Goal: Information Seeking & Learning: Learn about a topic

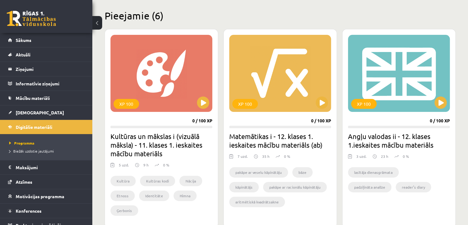
scroll to position [147, 0]
click at [161, 98] on div "XP 100" at bounding box center [162, 73] width 102 height 77
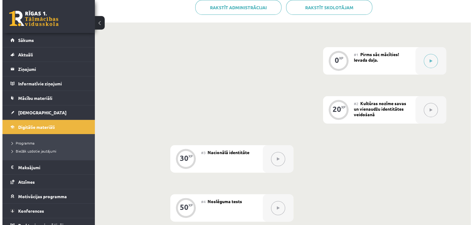
scroll to position [124, 0]
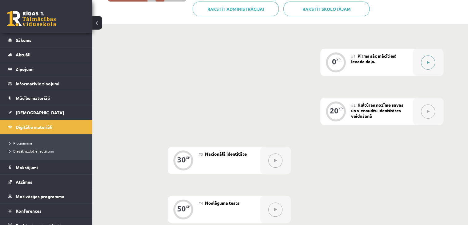
click at [419, 61] on div at bounding box center [428, 62] width 31 height 27
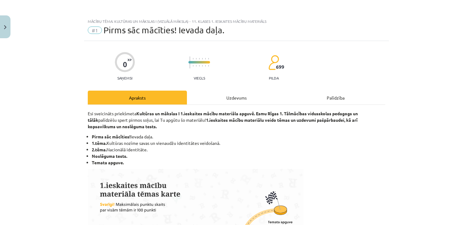
scroll to position [3, 0]
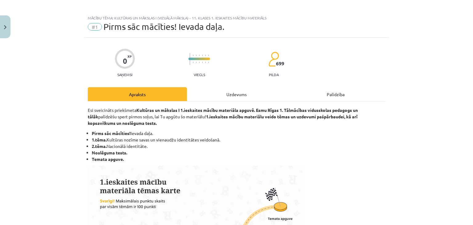
click at [235, 98] on div "Uzdevums" at bounding box center [236, 94] width 99 height 14
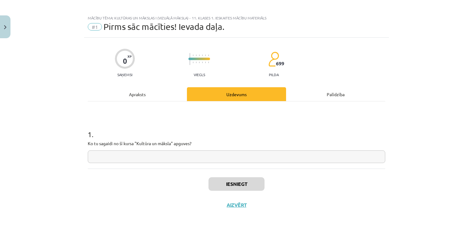
scroll to position [9, 0]
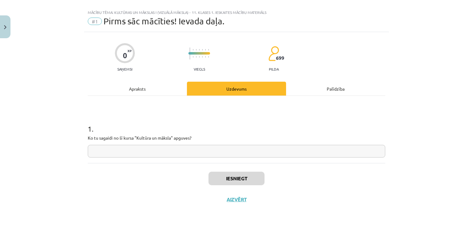
click at [142, 84] on div "Apraksts" at bounding box center [137, 89] width 99 height 14
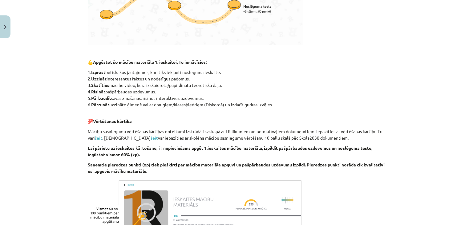
scroll to position [337, 0]
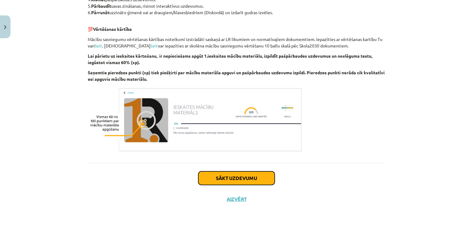
click at [244, 171] on button "Sākt uzdevumu" at bounding box center [236, 178] width 76 height 14
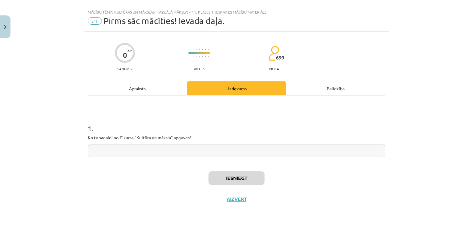
scroll to position [9, 0]
click at [126, 155] on input "text" at bounding box center [236, 151] width 297 height 13
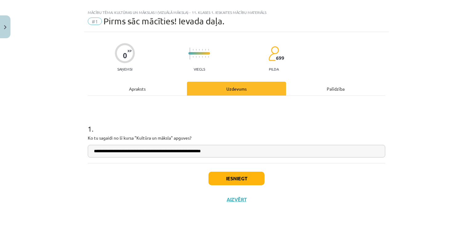
type input "**********"
click at [219, 175] on button "Iesniegt" at bounding box center [236, 178] width 56 height 14
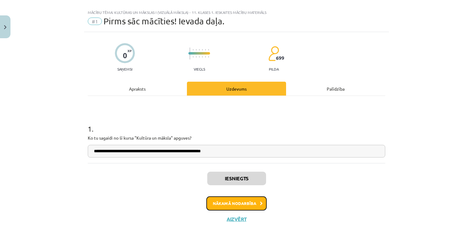
click at [260, 204] on icon at bounding box center [261, 203] width 3 height 4
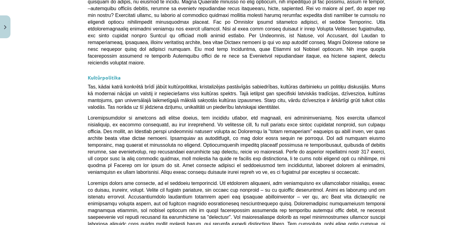
scroll to position [1501, 0]
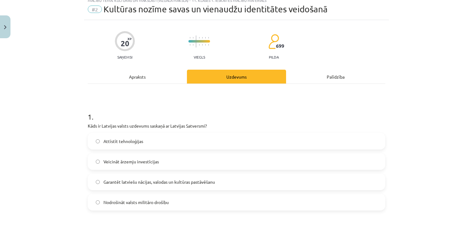
scroll to position [15, 0]
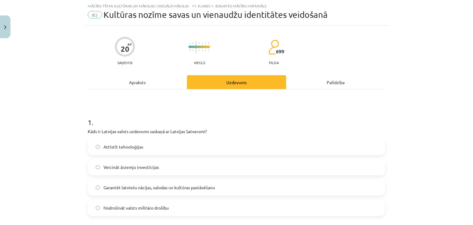
click at [137, 79] on div "Apraksts" at bounding box center [137, 82] width 99 height 14
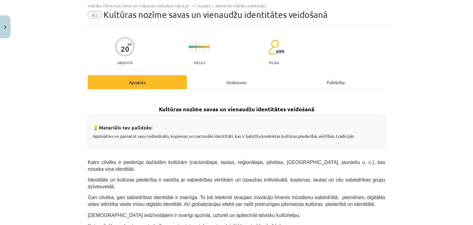
click at [209, 83] on div "Uzdevums" at bounding box center [236, 82] width 99 height 14
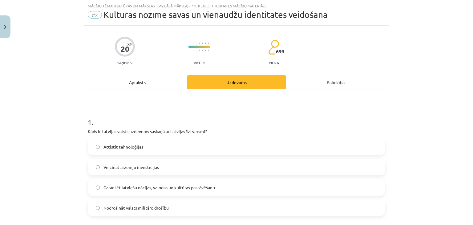
click at [169, 189] on span "Garantēt latviešu nācijas, valodas un kultūras pastāvēšanu" at bounding box center [158, 187] width 111 height 6
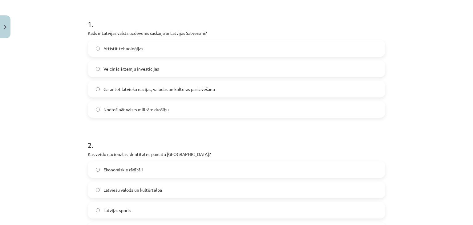
click at [202, 149] on div "2 . Kas veido nacionālās identitātes pamatu Latvijā? Ekonomiskie rādītāji Latvi…" at bounding box center [236, 184] width 297 height 109
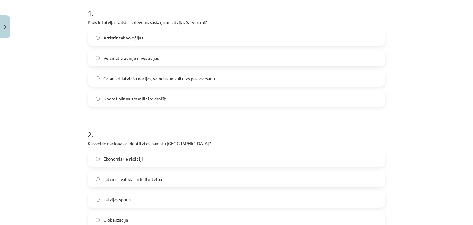
click at [246, 85] on label "Garantēt latviešu nācijas, valodas un kultūras pastāvēšanu" at bounding box center [236, 78] width 296 height 15
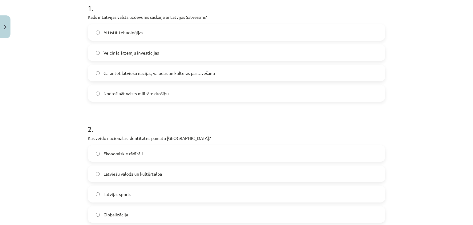
scroll to position [156, 0]
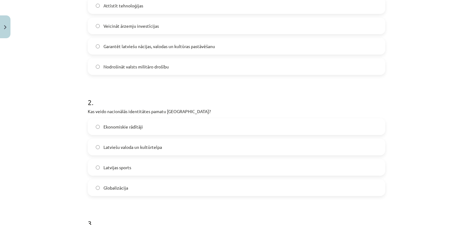
click at [144, 148] on span "Latviešu valoda un kultūrtelpa" at bounding box center [132, 147] width 58 height 6
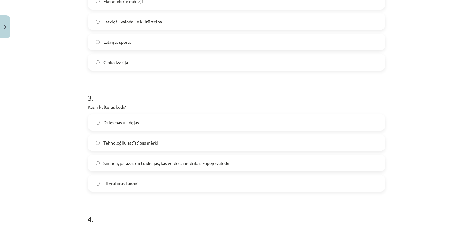
scroll to position [305, 0]
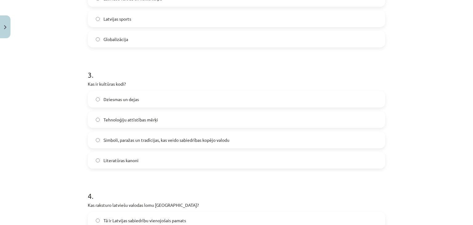
click at [158, 142] on span "Simboli, paražas un tradīcijas, kas veido sabiedrības kopējo valodu" at bounding box center [166, 140] width 126 height 6
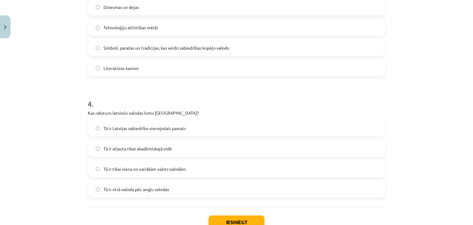
scroll to position [429, 0]
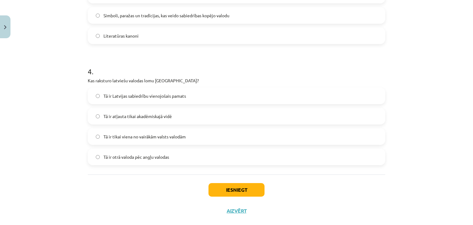
click at [159, 97] on span "Tā ir Latvijas sabiedrību vienojošais pamats" at bounding box center [144, 96] width 83 height 6
click at [228, 186] on button "Iesniegt" at bounding box center [236, 190] width 56 height 14
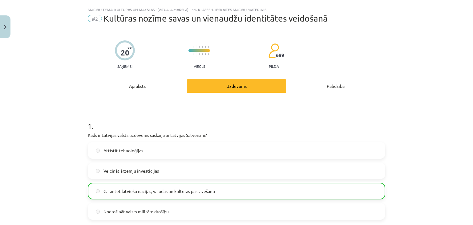
scroll to position [0, 0]
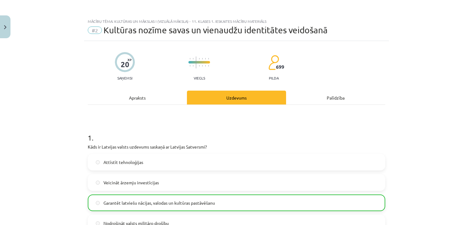
click at [136, 100] on div "Apraksts" at bounding box center [137, 98] width 99 height 14
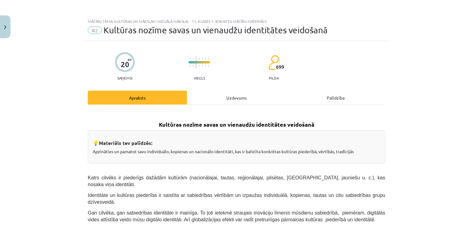
click at [234, 101] on div "Uzdevums" at bounding box center [236, 98] width 99 height 14
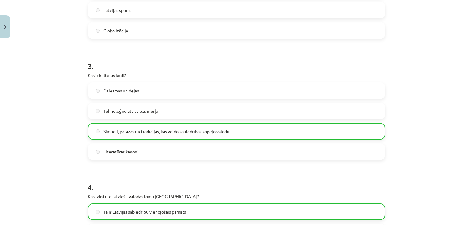
scroll to position [460, 0]
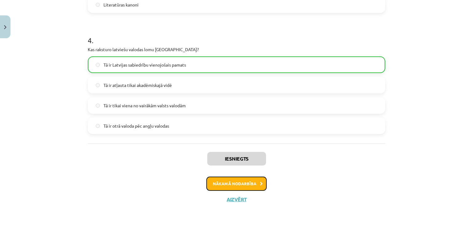
click at [257, 182] on button "Nākamā nodarbība" at bounding box center [236, 183] width 60 height 14
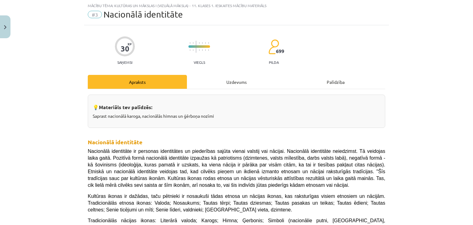
scroll to position [15, 0]
click at [228, 84] on div "Uzdevums" at bounding box center [236, 82] width 99 height 14
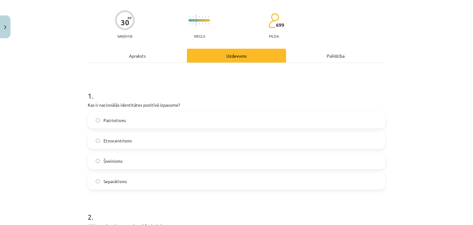
scroll to position [43, 0]
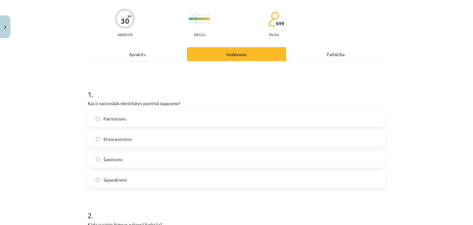
click at [118, 121] on span "Patriotisms" at bounding box center [114, 118] width 22 height 6
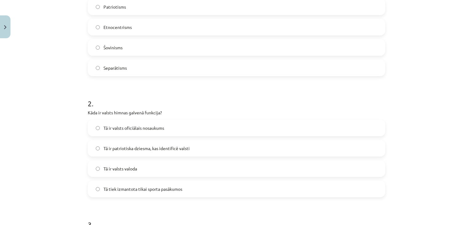
scroll to position [159, 0]
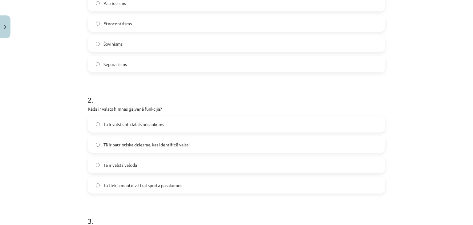
click at [150, 143] on span "Tā ir patriotiska dziesma, kas identificē valsti" at bounding box center [146, 144] width 86 height 6
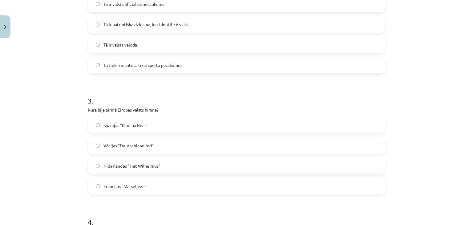
scroll to position [288, 0]
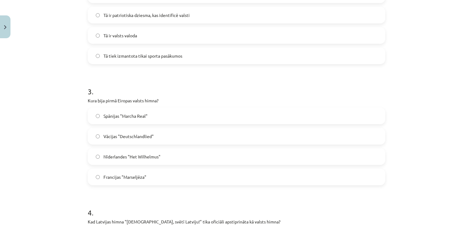
click at [122, 181] on label "Francijas "Marseljēza"" at bounding box center [236, 176] width 296 height 15
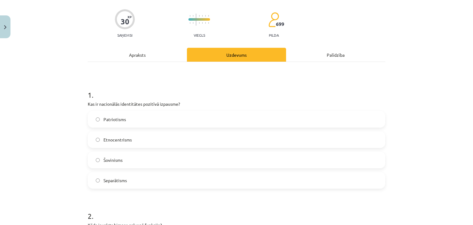
click at [134, 55] on div "Apraksts" at bounding box center [137, 55] width 99 height 14
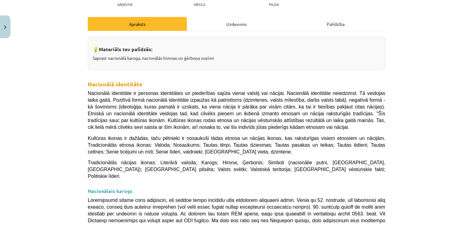
scroll to position [73, 0]
click at [233, 24] on div "Uzdevums" at bounding box center [236, 24] width 99 height 14
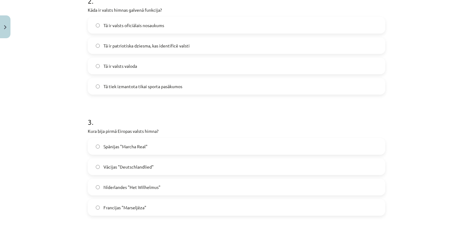
scroll to position [258, 0]
click at [96, 181] on label "Nīderlandes "Het Wilhelmus"" at bounding box center [236, 186] width 296 height 15
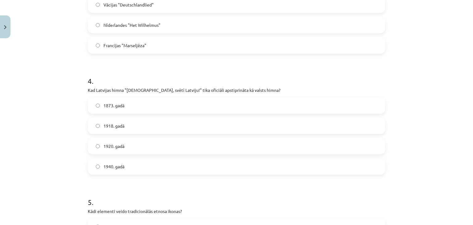
scroll to position [445, 0]
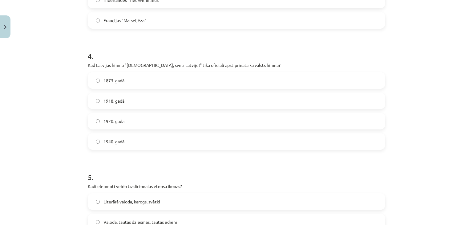
click at [97, 101] on label "1918. gadā" at bounding box center [236, 100] width 296 height 15
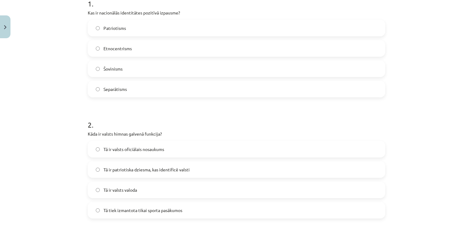
scroll to position [78, 0]
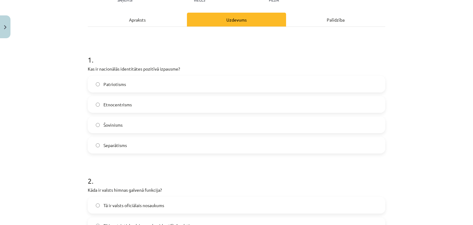
drag, startPoint x: 191, startPoint y: 49, endPoint x: 117, endPoint y: 50, distance: 74.5
click at [117, 50] on h1 "1 ." at bounding box center [236, 54] width 297 height 19
click at [132, 26] on div "Apraksts" at bounding box center [137, 20] width 99 height 14
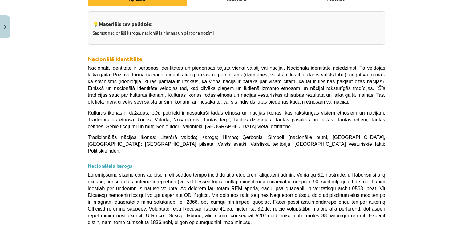
scroll to position [87, 0]
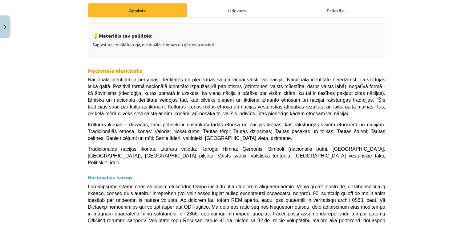
click at [227, 11] on div "Uzdevums" at bounding box center [236, 10] width 99 height 14
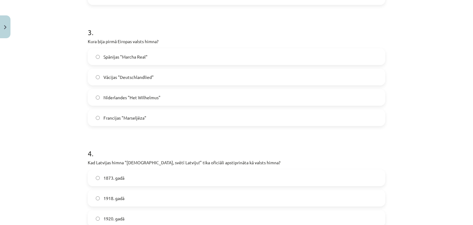
scroll to position [407, 0]
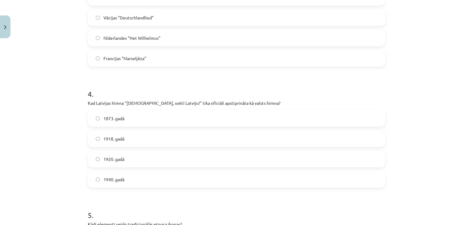
click at [95, 162] on label "1920. gadā" at bounding box center [236, 158] width 296 height 15
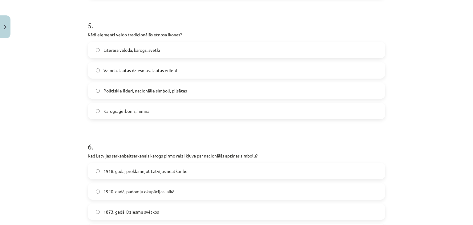
scroll to position [577, 0]
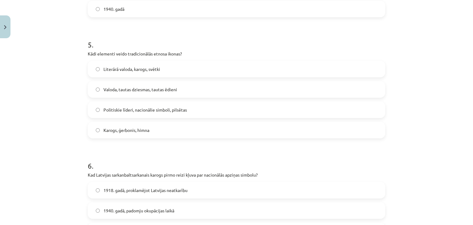
click at [113, 135] on label "Karogs, ģerbonis, himna" at bounding box center [236, 129] width 296 height 15
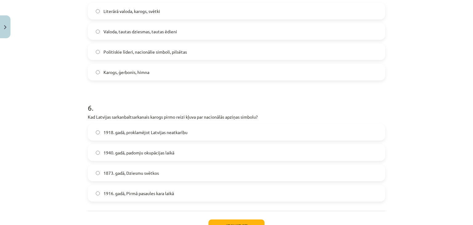
scroll to position [656, 0]
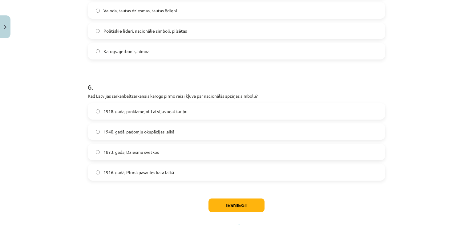
click at [105, 111] on span "1918. gadā, proklamējot Latvijas neatkarību" at bounding box center [145, 111] width 84 height 6
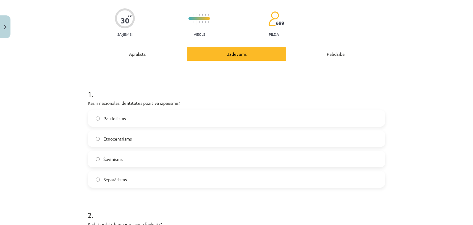
click at [134, 58] on div "Apraksts" at bounding box center [137, 54] width 99 height 14
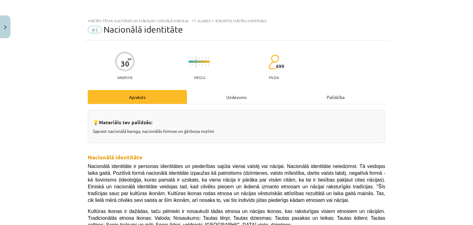
scroll to position [0, 0]
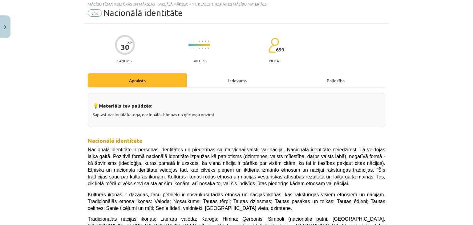
click at [234, 80] on div "Uzdevums" at bounding box center [236, 80] width 99 height 14
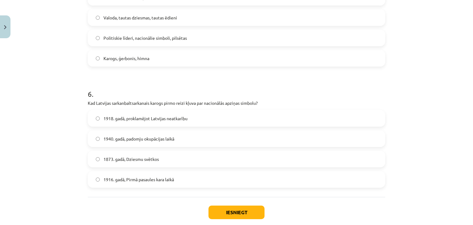
scroll to position [683, 0]
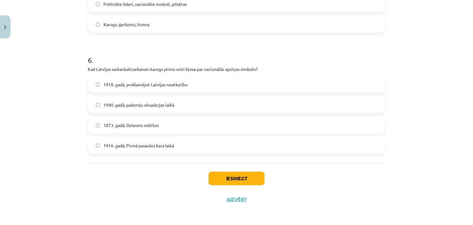
click at [96, 150] on label "1916. gadā, Pirmā pasaules kara laikā" at bounding box center [236, 145] width 296 height 15
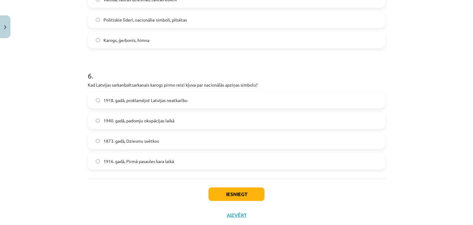
scroll to position [665, 0]
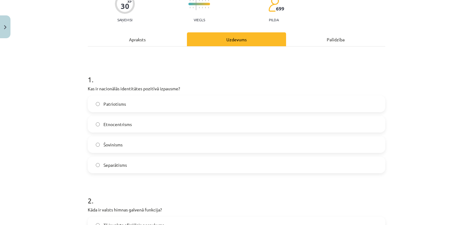
click at [134, 44] on div "Apraksts" at bounding box center [137, 39] width 99 height 14
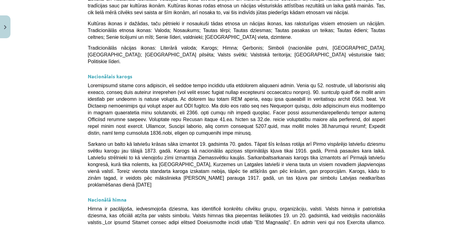
scroll to position [188, 0]
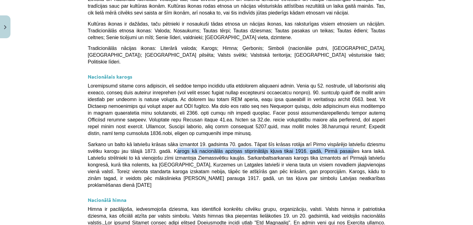
drag, startPoint x: 130, startPoint y: 137, endPoint x: 283, endPoint y: 138, distance: 152.4
click at [283, 142] on span "Sarkano un balto kā latviešu krāsas sāka izmantot 19. gadsimta 70. gados. Tāpat…" at bounding box center [236, 165] width 297 height 46
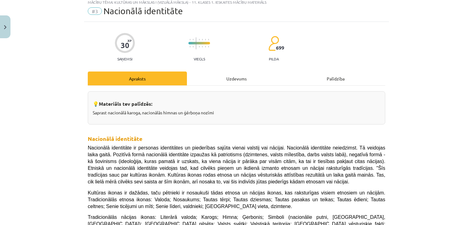
scroll to position [0, 0]
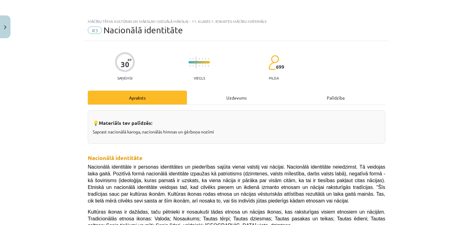
click at [233, 99] on div "Uzdevums" at bounding box center [236, 98] width 99 height 14
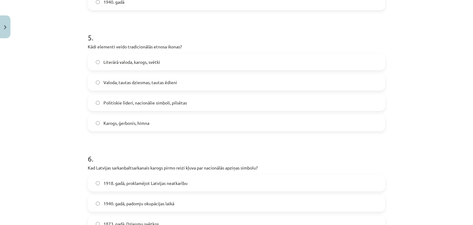
scroll to position [683, 0]
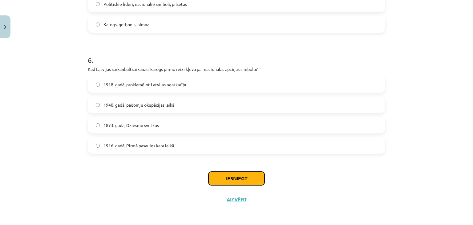
click at [240, 177] on button "Iesniegt" at bounding box center [236, 178] width 56 height 14
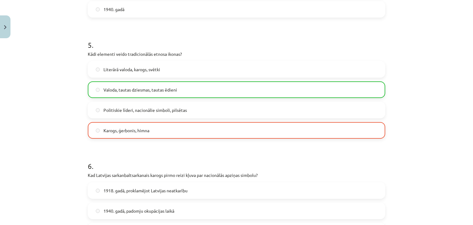
scroll to position [576, 0]
drag, startPoint x: 150, startPoint y: 56, endPoint x: 167, endPoint y: 56, distance: 16.6
click at [167, 56] on p "Kādi elementi veido tradicionālās etnosa ikonas?" at bounding box center [236, 54] width 297 height 6
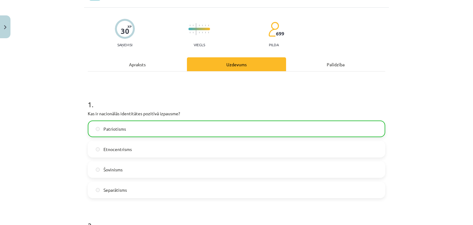
scroll to position [0, 0]
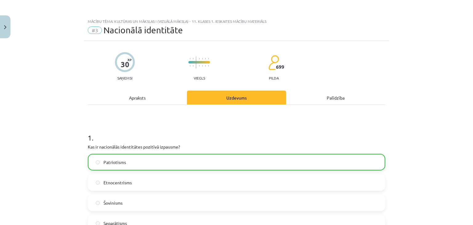
click at [133, 104] on div "Apraksts" at bounding box center [137, 98] width 99 height 14
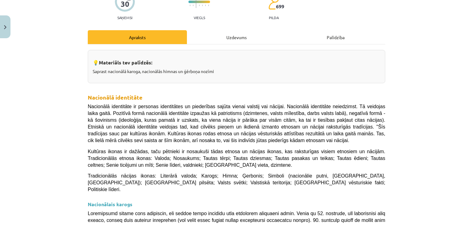
scroll to position [60, 0]
click at [243, 34] on div "Uzdevums" at bounding box center [236, 37] width 99 height 14
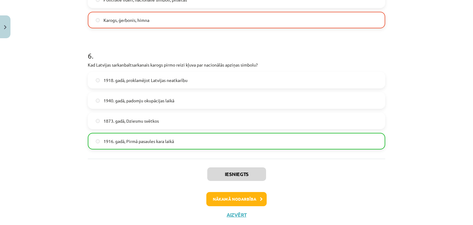
scroll to position [687, 0]
click at [239, 197] on button "Nākamā nodarbība" at bounding box center [236, 199] width 60 height 14
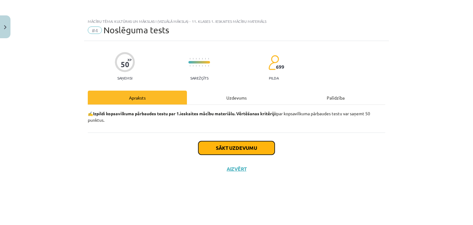
click at [229, 153] on button "Sākt uzdevumu" at bounding box center [236, 148] width 76 height 14
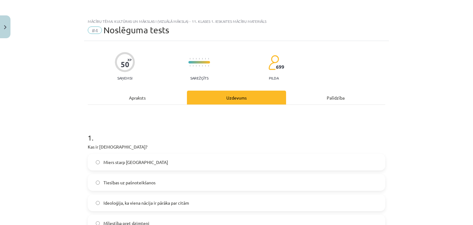
click at [132, 104] on div "Apraksts" at bounding box center [137, 98] width 99 height 14
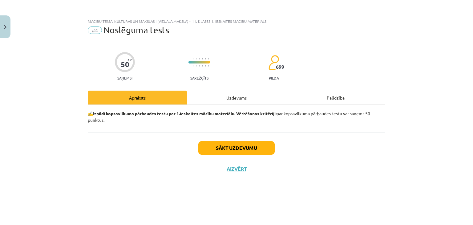
click at [241, 97] on div "Uzdevums" at bounding box center [236, 98] width 99 height 14
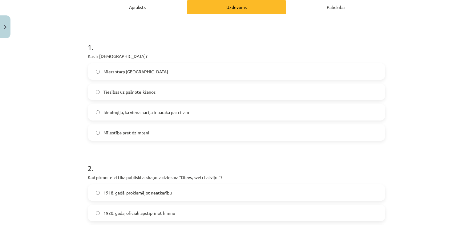
scroll to position [87, 0]
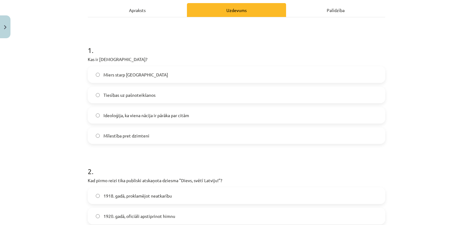
click at [178, 118] on label "Ideoloģija, ka viena nācija ir pārāka par citām" at bounding box center [236, 114] width 296 height 15
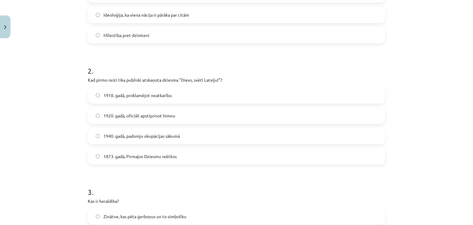
scroll to position [182, 0]
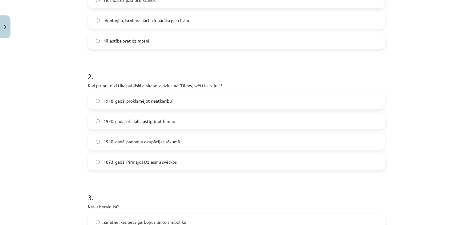
click at [116, 100] on span "1918. gadā, proklamējot neatkarību" at bounding box center [137, 101] width 68 height 6
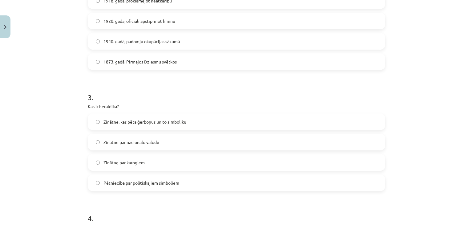
scroll to position [309, 0]
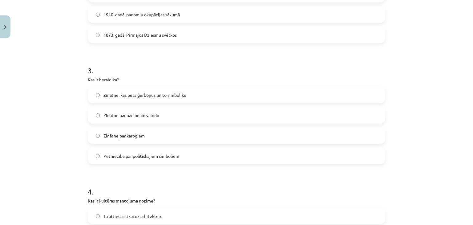
click at [155, 97] on span "Zinātne, kas pēta ģerboņus un to simboliku" at bounding box center [144, 95] width 83 height 6
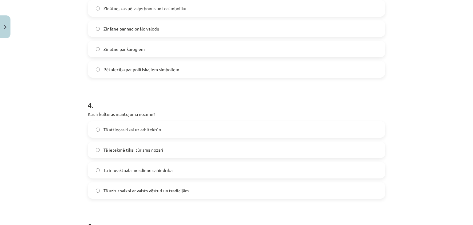
scroll to position [414, 0]
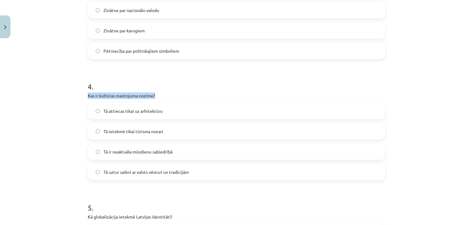
drag, startPoint x: 85, startPoint y: 95, endPoint x: 171, endPoint y: 97, distance: 85.9
click at [171, 97] on p "Kas ir kultūras mantojuma nozīme?" at bounding box center [236, 95] width 297 height 6
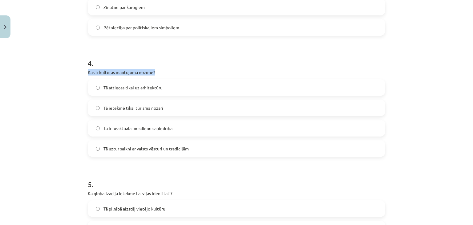
scroll to position [439, 0]
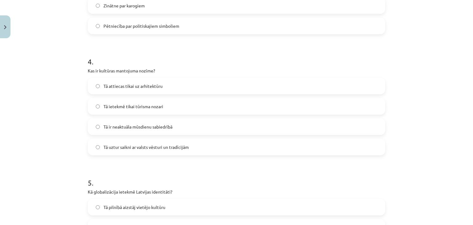
drag, startPoint x: 171, startPoint y: 97, endPoint x: 151, endPoint y: 66, distance: 36.4
click at [151, 66] on div "4 . Kas ir kultūras mantojuma nozīme? Tā attiecas tikai uz arhitektūru Tā ietek…" at bounding box center [236, 100] width 297 height 109
click at [168, 152] on label "Tā uztur saikni ar valsts vēsturi un tradīcijām" at bounding box center [236, 146] width 296 height 15
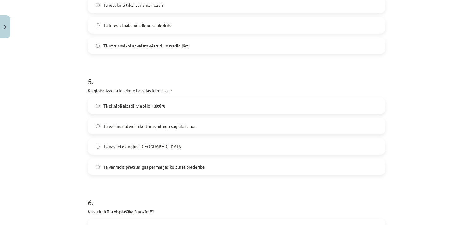
scroll to position [560, 0]
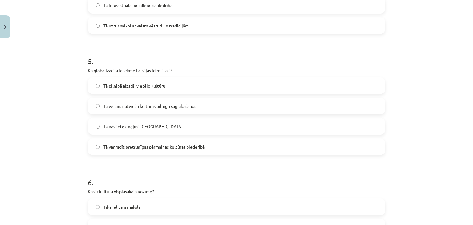
click at [133, 150] on label "Tā var radīt pretrunīgas pārmaiņas kultūras piederībā" at bounding box center [236, 146] width 296 height 15
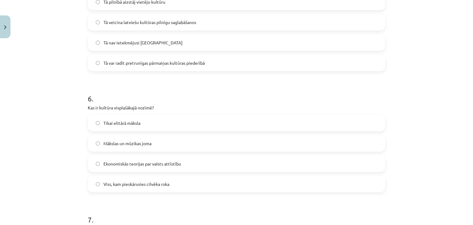
scroll to position [663, 0]
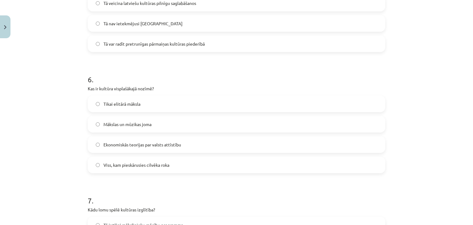
click at [107, 101] on span "Tikai elitārā māksla" at bounding box center [121, 104] width 37 height 6
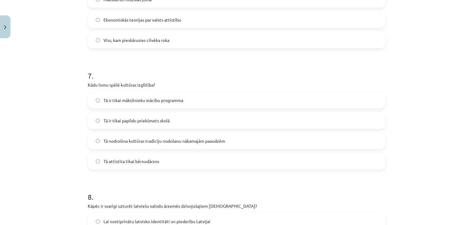
scroll to position [788, 0]
click at [135, 143] on span "Tā nodrošina kultūras tradīciju nodošanu nākamajām paaudzēm" at bounding box center [164, 140] width 122 height 6
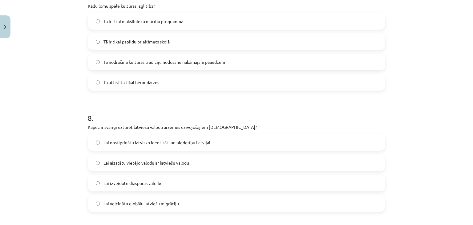
scroll to position [941, 0]
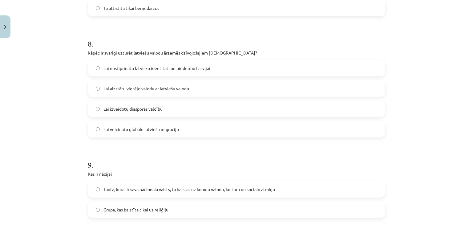
click at [169, 69] on span "Lai nostiprinātu latvisko identitāti un piederību Latvijai" at bounding box center [156, 68] width 107 height 6
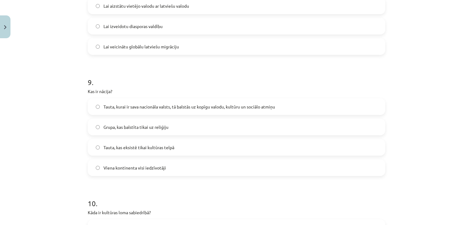
scroll to position [1031, 0]
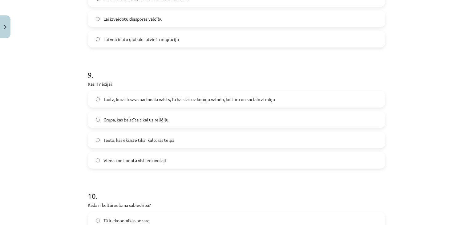
click at [136, 103] on label "Tauta, kurai ir sava nacionāla valsts, tā balstās uz kopīgu valodu, kultūru un …" at bounding box center [236, 98] width 296 height 15
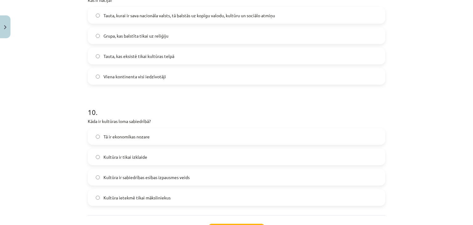
scroll to position [1147, 0]
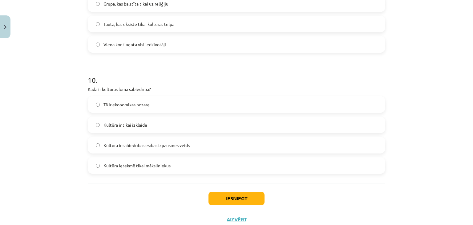
click at [171, 147] on span "Kultūra ir sabiedrības esības izpausmes veids" at bounding box center [146, 145] width 86 height 6
click at [230, 200] on button "Iesniegt" at bounding box center [236, 199] width 56 height 14
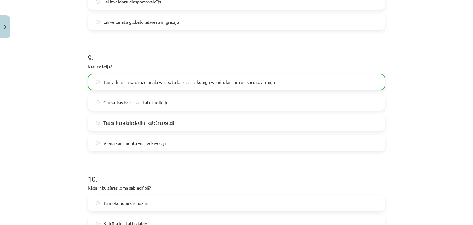
scroll to position [1186, 0]
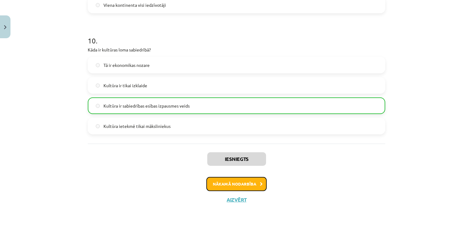
click at [254, 188] on button "Nākamā nodarbība" at bounding box center [236, 184] width 60 height 14
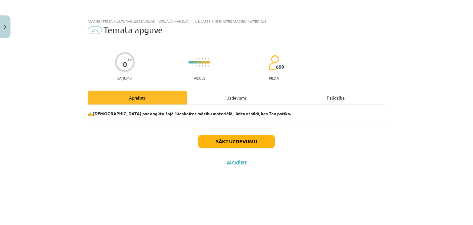
click at [226, 105] on div "✍️ Padomā par apgūto šajā 1.ieskaites mācību materiālā, lūdzu atbildi, kas Tev …" at bounding box center [236, 115] width 297 height 21
click at [239, 93] on div "Uzdevums" at bounding box center [236, 98] width 99 height 14
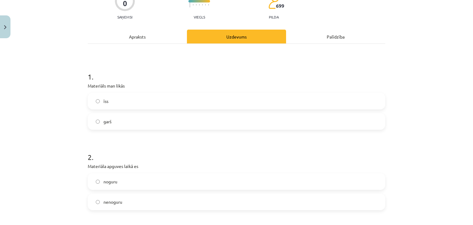
scroll to position [75, 0]
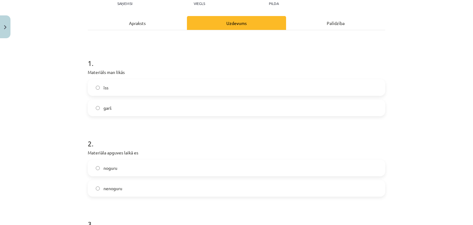
click at [96, 84] on label "īss" at bounding box center [236, 87] width 296 height 15
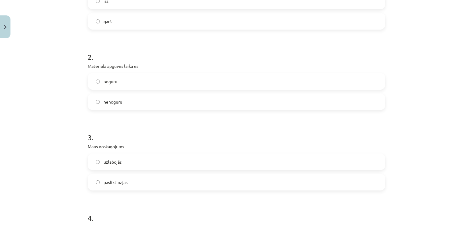
scroll to position [161, 0]
click at [117, 101] on span "nenoguru" at bounding box center [112, 101] width 19 height 6
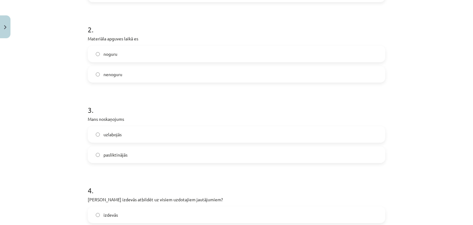
scroll to position [196, 0]
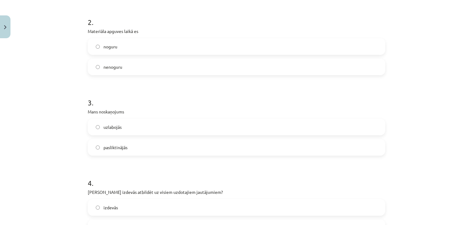
click at [116, 130] on label "uzlabojās" at bounding box center [236, 126] width 296 height 15
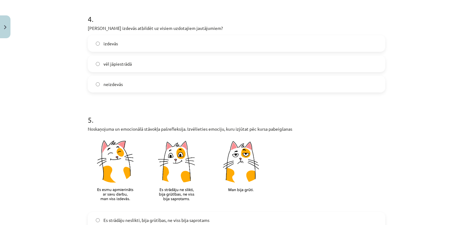
scroll to position [314, 0]
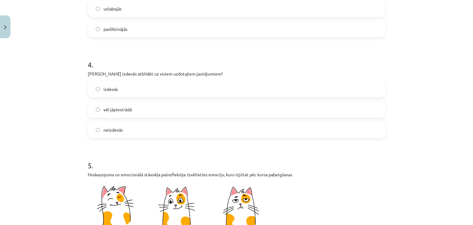
click at [100, 102] on label "vēl jāpiestrādā" at bounding box center [236, 109] width 296 height 15
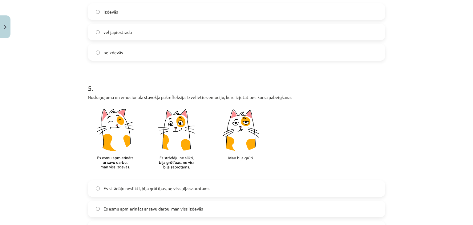
scroll to position [414, 0]
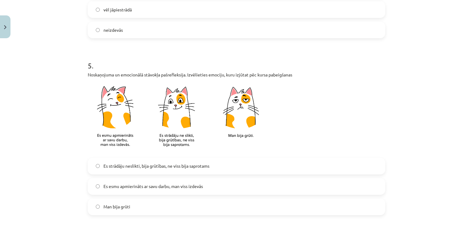
click at [126, 162] on label "Es strādāju neslikti, bija grūtības, ne viss bija saprotams" at bounding box center [236, 165] width 296 height 15
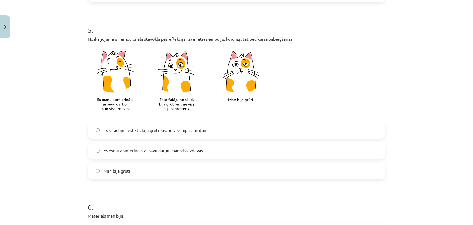
click at [147, 148] on span "Es esmu apmierināts ar savu darbu, man viss izdevās" at bounding box center [152, 150] width 99 height 6
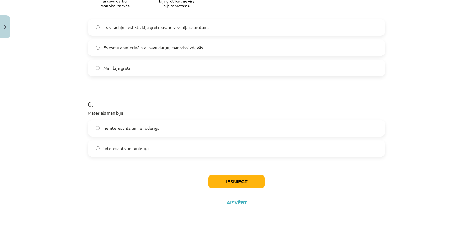
scroll to position [555, 0]
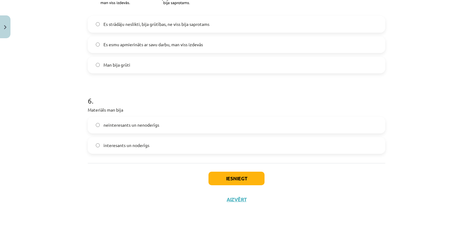
click at [140, 146] on span "interesants un noderīgs" at bounding box center [126, 145] width 46 height 6
click at [218, 176] on button "Iesniegt" at bounding box center [236, 178] width 56 height 14
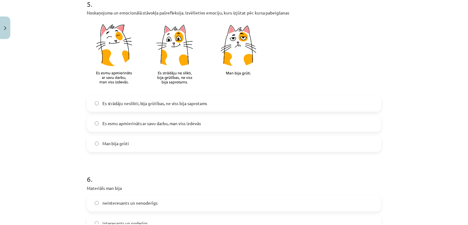
scroll to position [477, 0]
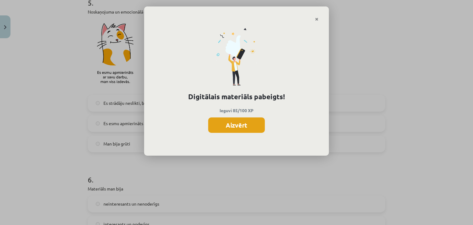
click at [231, 120] on button "Aizvērt" at bounding box center [236, 124] width 57 height 15
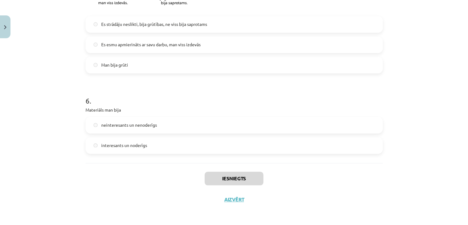
scroll to position [37, 0]
click at [234, 198] on button "Aizvērt" at bounding box center [234, 199] width 23 height 6
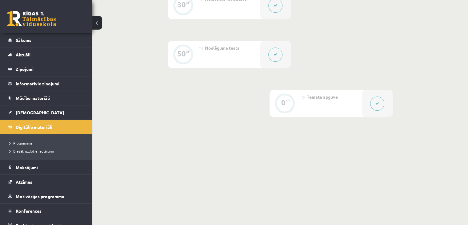
scroll to position [0, 0]
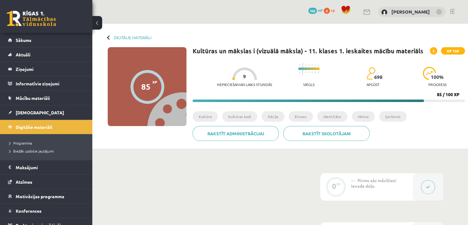
click at [236, 76] on div at bounding box center [244, 73] width 25 height 12
drag, startPoint x: 248, startPoint y: 76, endPoint x: 264, endPoint y: 77, distance: 16.7
click at [264, 77] on div "Nepieciešamais laiks stundās 9" at bounding box center [244, 78] width 55 height 23
click at [228, 70] on div "Nepieciešamais laiks stundās 9" at bounding box center [244, 78] width 55 height 23
click at [241, 73] on div at bounding box center [244, 73] width 25 height 12
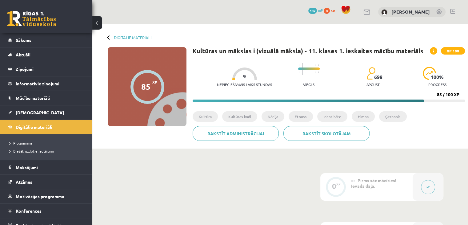
click at [108, 38] on div at bounding box center [109, 37] width 4 height 4
click at [27, 127] on span "Digitālie materiāli" at bounding box center [34, 127] width 37 height 6
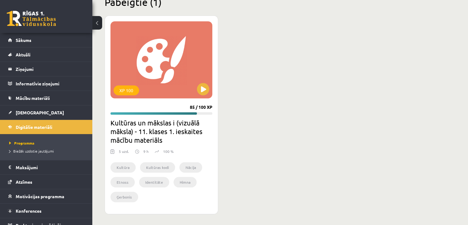
scroll to position [599, 0]
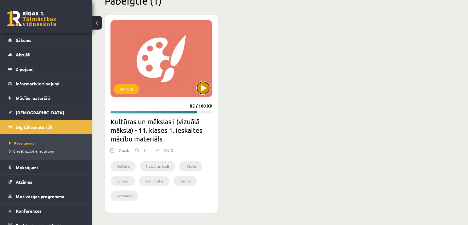
click at [204, 84] on button at bounding box center [203, 88] width 12 height 12
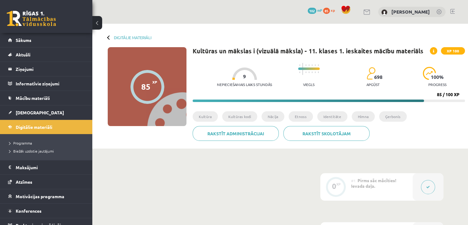
click at [450, 53] on span "XP 100" at bounding box center [453, 50] width 24 height 7
click at [115, 33] on div "Digitālie materiāli 85 XP XP 100 85 / 100 XP Kultūras un mākslas i (vizuālā māk…" at bounding box center [280, 86] width 376 height 125
click at [112, 35] on div "Digitālie materiāli" at bounding box center [130, 37] width 44 height 5
click at [109, 35] on div at bounding box center [109, 37] width 4 height 4
click at [121, 38] on link "Digitālie materiāli" at bounding box center [133, 37] width 38 height 5
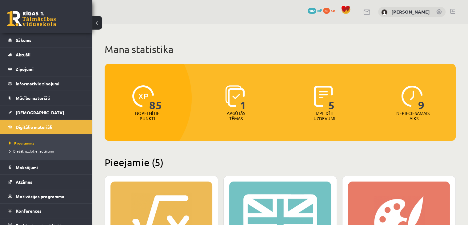
click at [125, 99] on div "85 Nopelnītie punkti" at bounding box center [148, 103] width 86 height 42
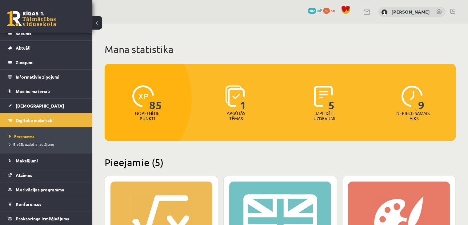
click at [453, 13] on link at bounding box center [452, 11] width 5 height 5
